Goal: Navigation & Orientation: Find specific page/section

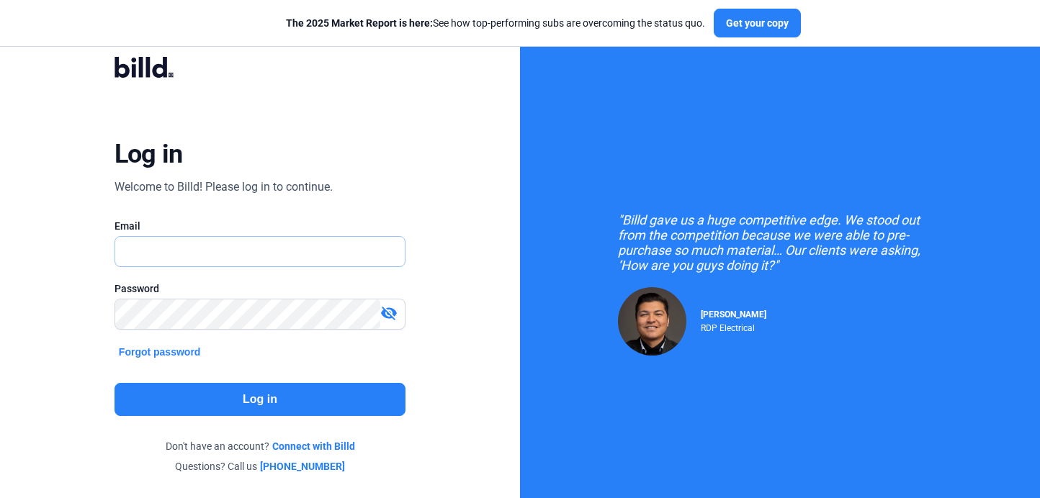
type input "[PERSON_NAME][EMAIL_ADDRESS][DOMAIN_NAME]"
click at [233, 395] on button "Log in" at bounding box center [259, 399] width 291 height 33
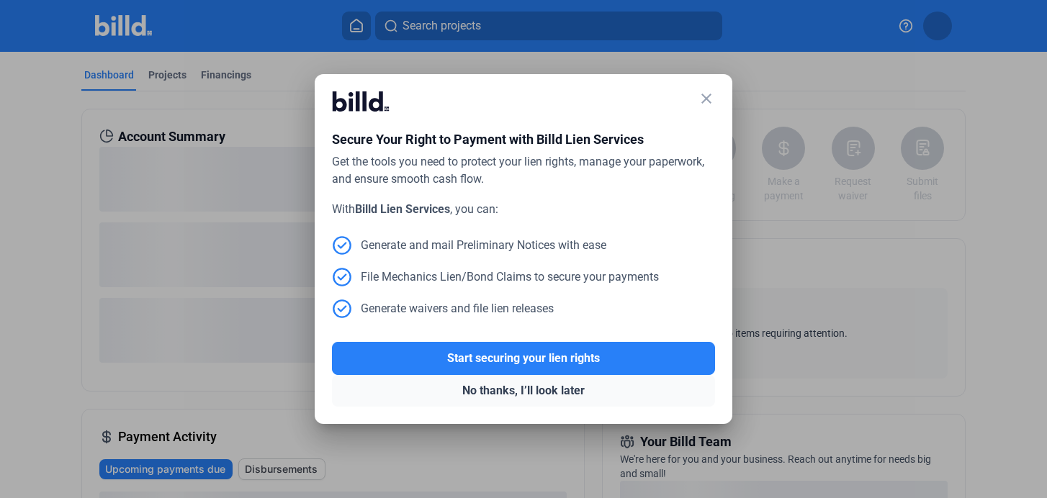
click at [521, 389] on button "No thanks, I’ll look later" at bounding box center [523, 391] width 383 height 32
